Goal: Entertainment & Leisure: Consume media (video, audio)

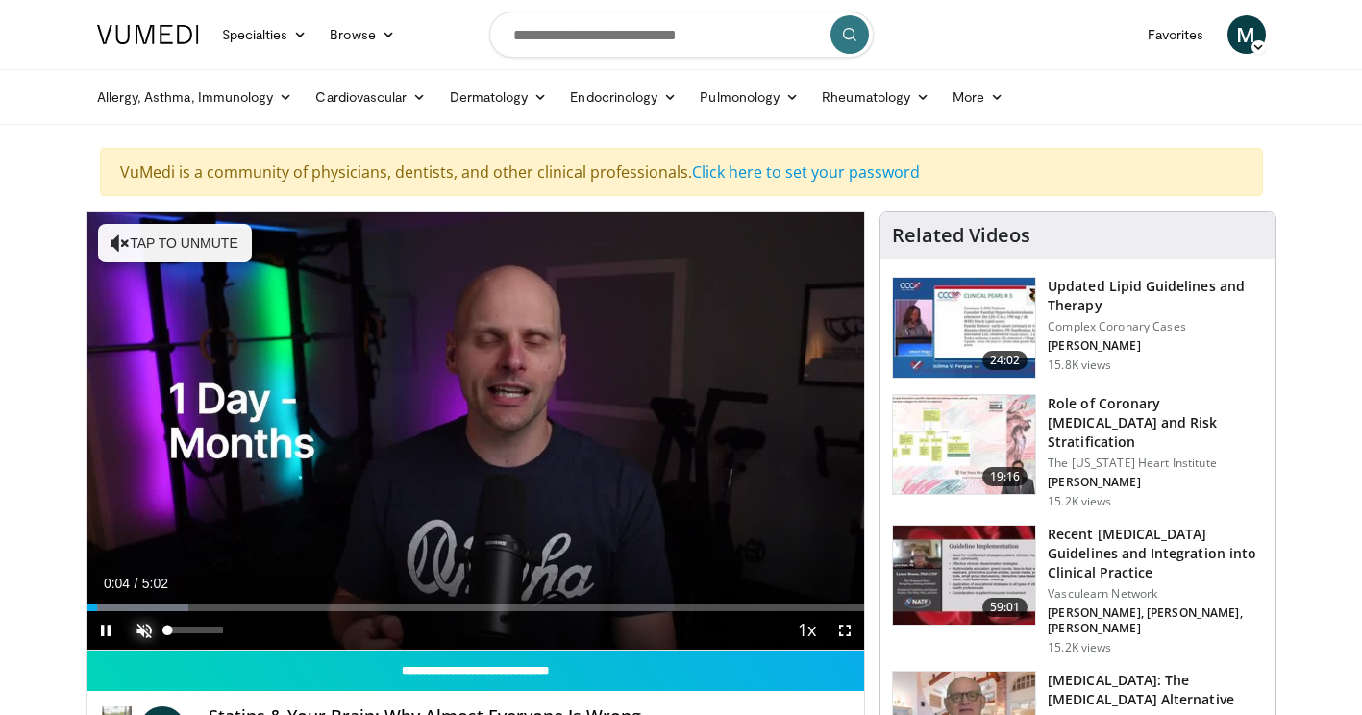
click at [140, 627] on span "Video Player" at bounding box center [144, 630] width 38 height 38
